Goal: Information Seeking & Learning: Learn about a topic

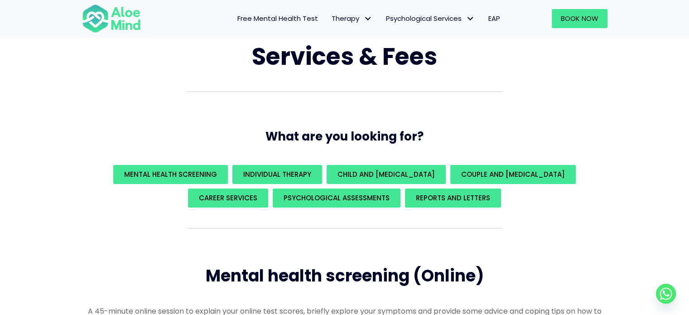
scroll to position [60, 0]
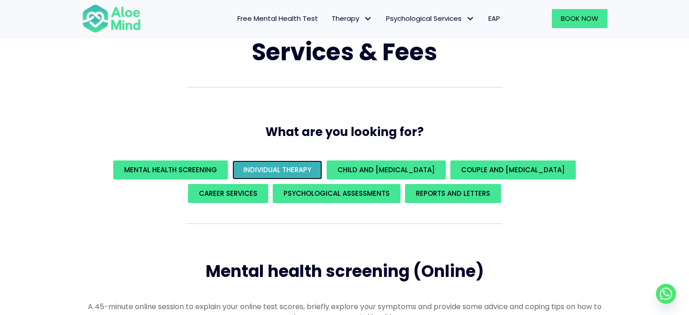
click at [266, 166] on span "Individual Therapy" at bounding box center [277, 170] width 68 height 10
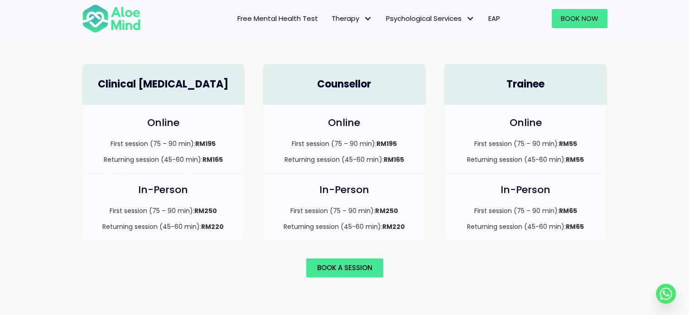
scroll to position [645, 0]
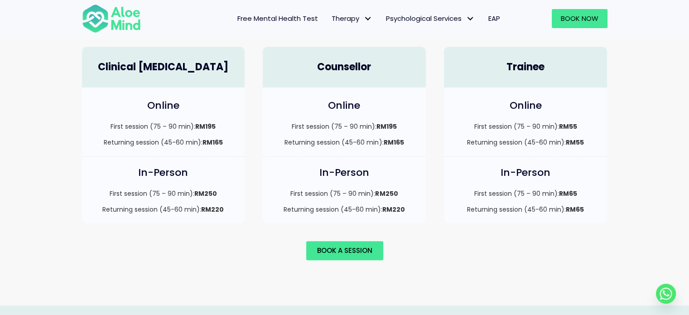
scroll to position [529, 0]
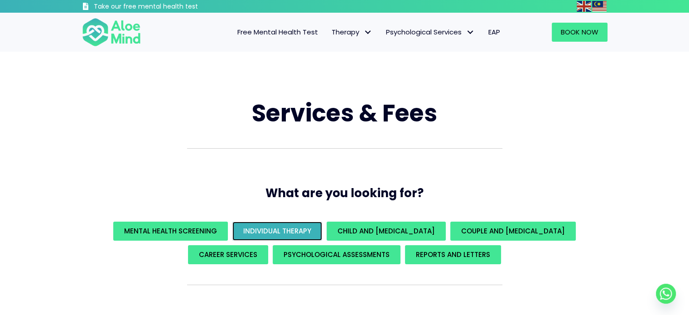
click at [278, 230] on span "Individual Therapy" at bounding box center [277, 231] width 68 height 10
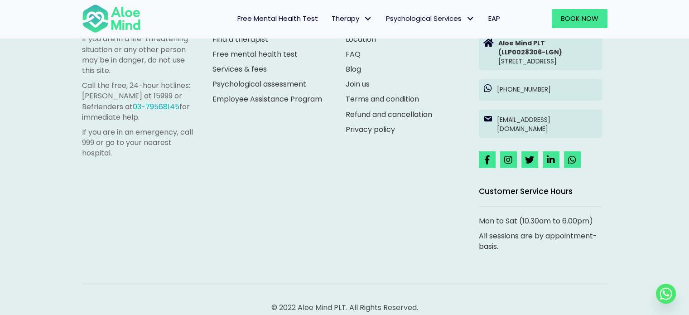
scroll to position [2619, 0]
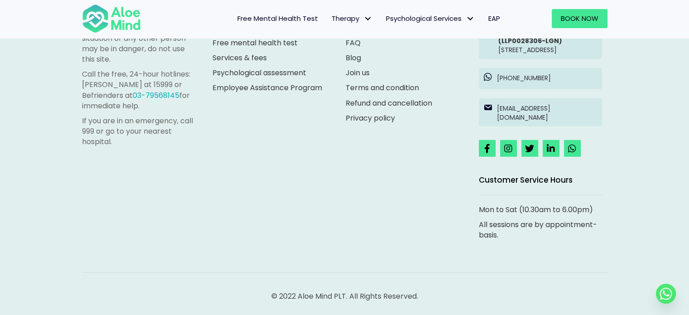
scroll to position [530, 0]
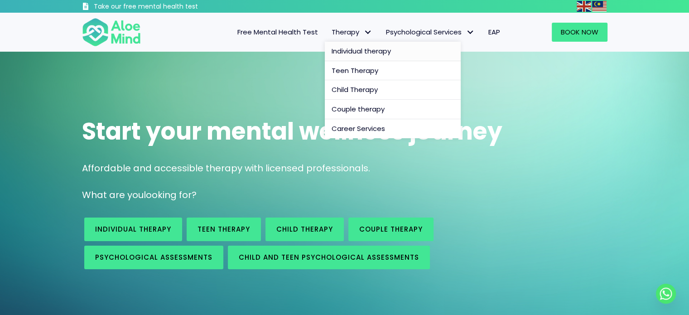
click at [351, 52] on span "Individual therapy" at bounding box center [361, 51] width 59 height 10
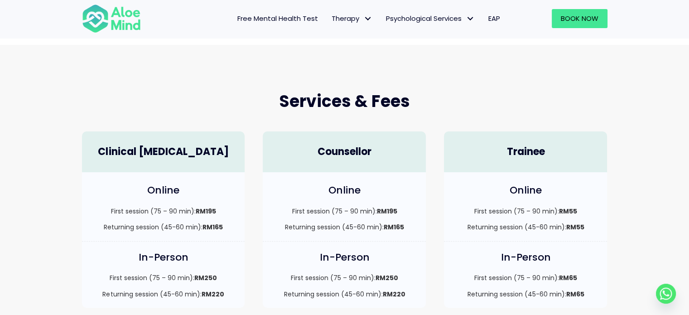
scroll to position [264, 0]
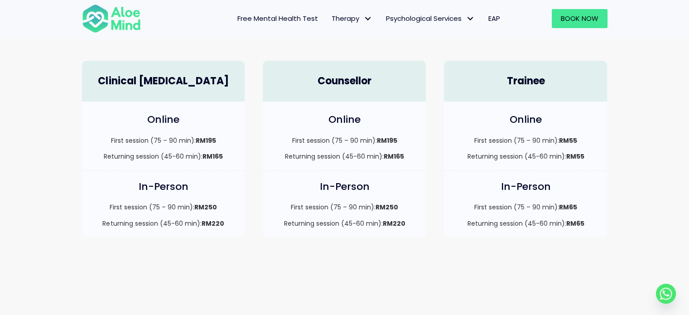
click at [445, 112] on div "Online First session (75 – 90 min): RM55 Returning session (45-60 min): RM55" at bounding box center [525, 136] width 163 height 69
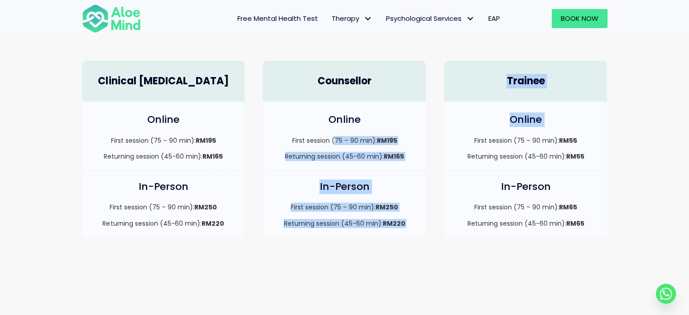
drag, startPoint x: 333, startPoint y: 143, endPoint x: 453, endPoint y: 132, distance: 120.6
click at [453, 132] on div "Clinical [MEDICAL_DATA] Online First session (75 – 90 min): RM195 Returning ses…" at bounding box center [345, 149] width 544 height 195
click at [455, 130] on div "Online First session (75 – 90 min): RM55 Returning session (45-60 min): RM55" at bounding box center [525, 136] width 163 height 69
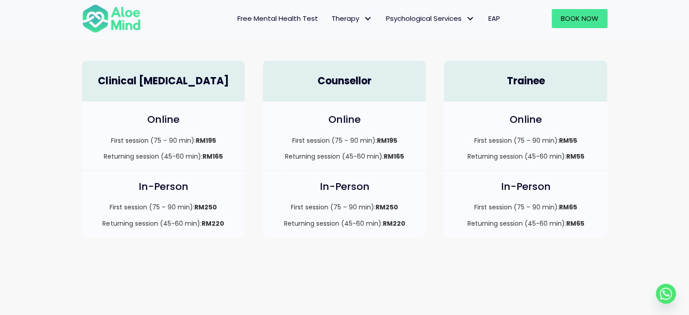
click at [454, 131] on div "Online First session (75 – 90 min): RM55 Returning session (45-60 min): RM55" at bounding box center [525, 136] width 163 height 69
drag, startPoint x: 561, startPoint y: 142, endPoint x: 578, endPoint y: 142, distance: 16.8
click at [578, 142] on p "First session (75 – 90 min): RM55" at bounding box center [525, 140] width 145 height 9
click at [590, 143] on p "First session (75 – 90 min): RM55" at bounding box center [525, 140] width 145 height 9
drag, startPoint x: 581, startPoint y: 141, endPoint x: 472, endPoint y: 137, distance: 109.3
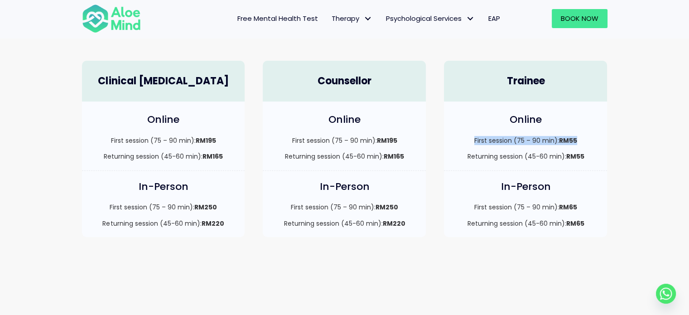
click at [472, 137] on p "First session (75 – 90 min): RM55" at bounding box center [525, 140] width 145 height 9
click at [470, 129] on div "Online First session (75 – 90 min): RM55 Returning session (45-60 min): RM55" at bounding box center [525, 136] width 163 height 69
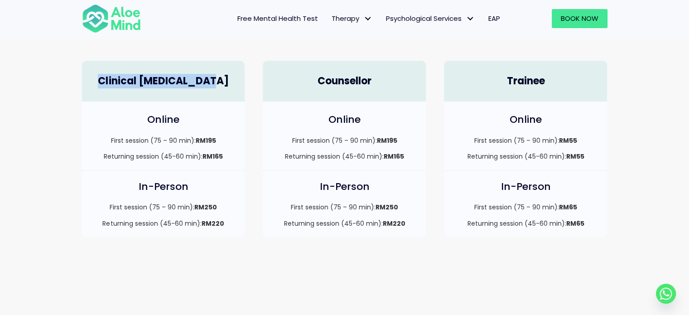
drag, startPoint x: 108, startPoint y: 80, endPoint x: 218, endPoint y: 86, distance: 109.4
click at [218, 86] on h4 "Clinical [MEDICAL_DATA]" at bounding box center [163, 81] width 145 height 14
copy h4 "Clinical [MEDICAL_DATA]"
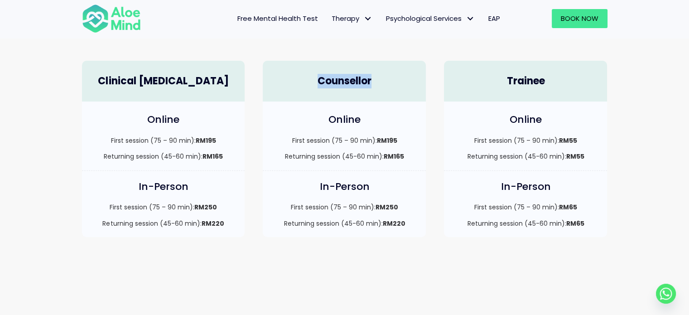
drag, startPoint x: 310, startPoint y: 81, endPoint x: 373, endPoint y: 82, distance: 62.6
click at [373, 82] on h4 "Counsellor" at bounding box center [344, 81] width 145 height 14
copy h4 "Counsellor"
click at [225, 53] on div "Clinical [MEDICAL_DATA]" at bounding box center [163, 77] width 181 height 50
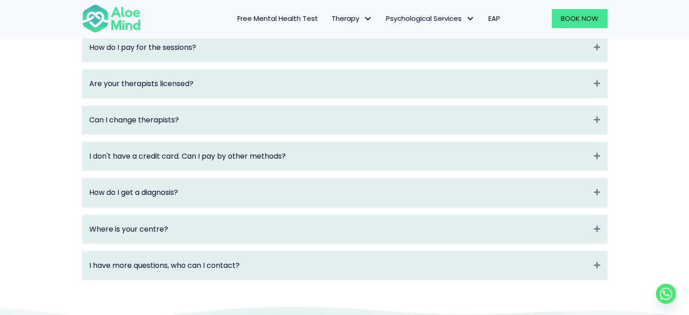
scroll to position [1219, 0]
click at [239, 98] on div "Are your therapists licensed? Expand" at bounding box center [344, 84] width 525 height 29
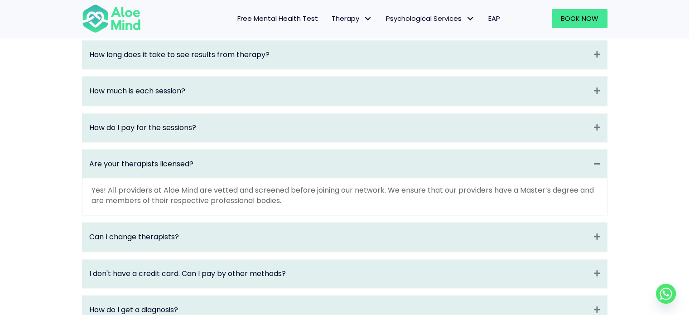
scroll to position [1133, 0]
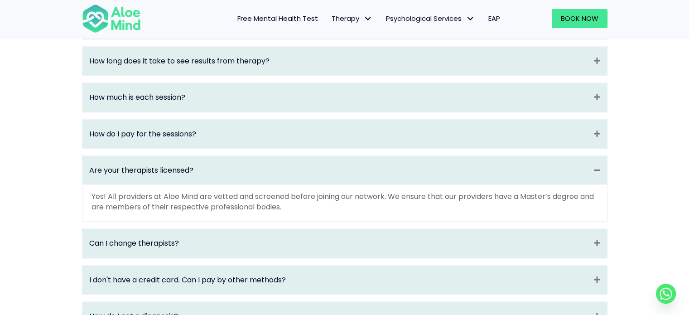
click at [223, 134] on div "How do I pay for the sessions? Expand" at bounding box center [344, 134] width 525 height 29
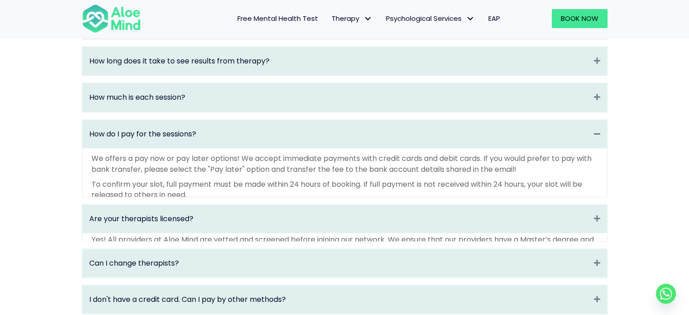
click at [232, 111] on div "How much is each session? Expand" at bounding box center [344, 97] width 525 height 29
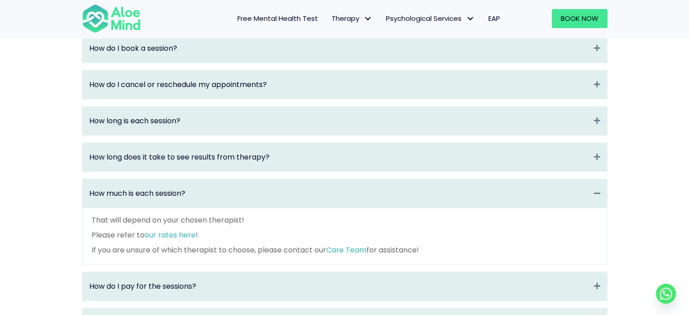
scroll to position [1036, 0]
click at [286, 161] on div "How long does it take to see results from therapy? Expand" at bounding box center [344, 157] width 525 height 29
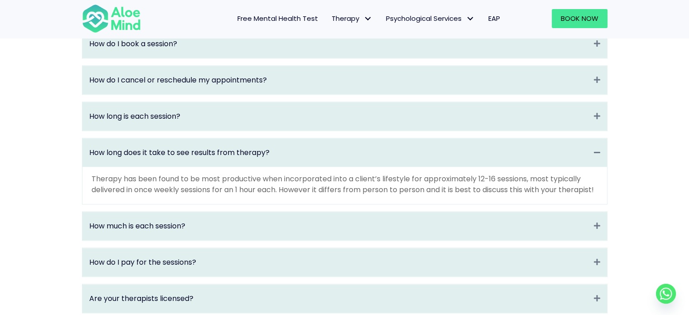
scroll to position [1040, 0]
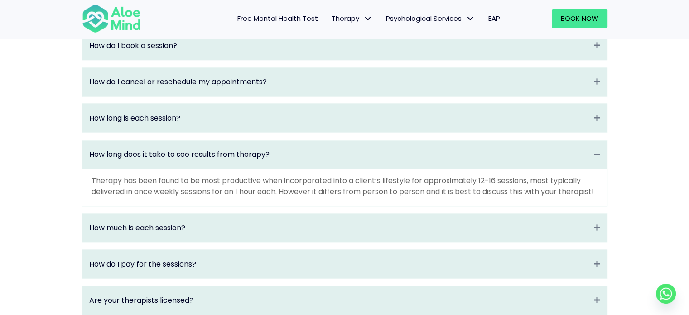
click at [313, 132] on div "How long is each session? Expand" at bounding box center [344, 118] width 525 height 29
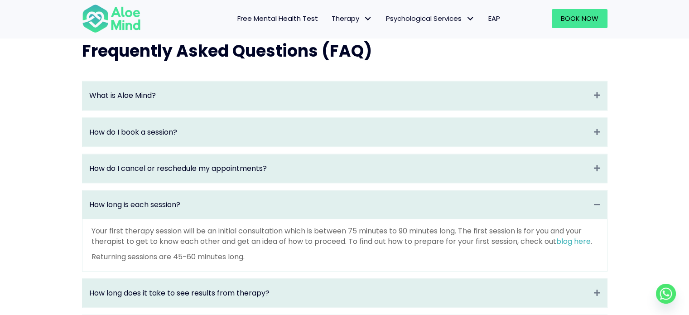
scroll to position [953, 0]
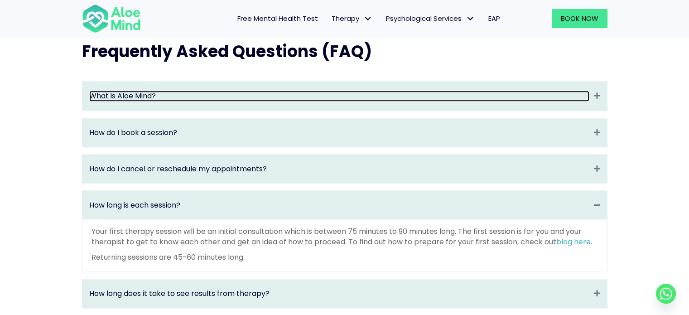
click at [339, 101] on link "What is Aloe Mind?" at bounding box center [339, 96] width 500 height 10
